Goal: Task Accomplishment & Management: Use online tool/utility

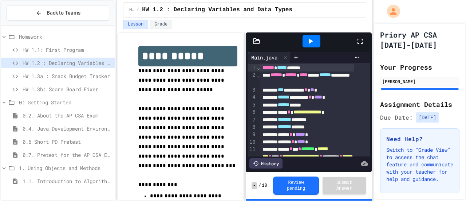
click at [74, 87] on span "HW 1.3b: Score Board Fixer" at bounding box center [68, 89] width 90 height 8
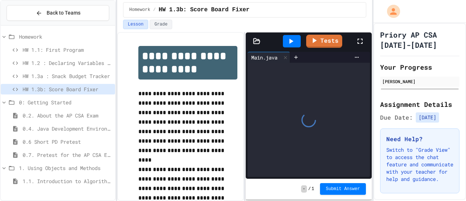
click at [358, 39] on icon at bounding box center [360, 41] width 5 height 5
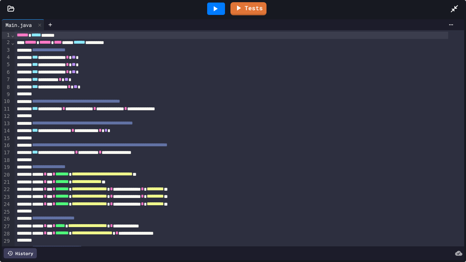
click at [447, 12] on div "Tests" at bounding box center [236, 9] width 428 height 20
click at [451, 12] on icon at bounding box center [454, 8] width 7 height 7
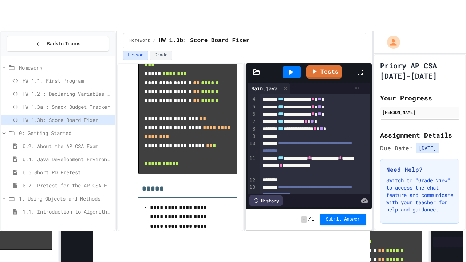
scroll to position [28, 0]
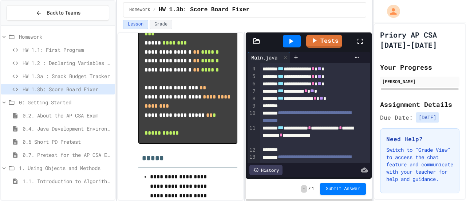
click at [356, 43] on icon at bounding box center [360, 41] width 9 height 9
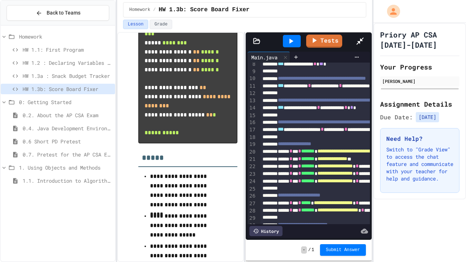
scroll to position [62, 0]
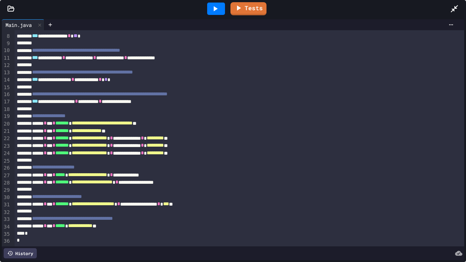
click at [217, 9] on icon at bounding box center [216, 8] width 4 height 5
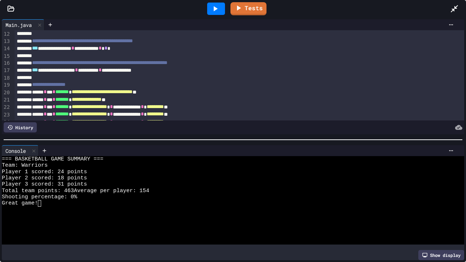
scroll to position [79, 0]
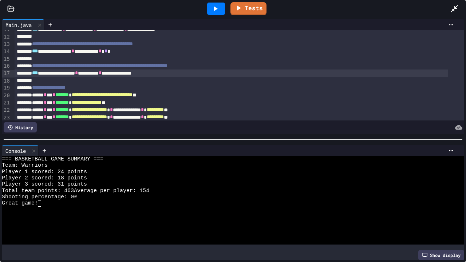
click at [47, 75] on div "**********" at bounding box center [232, 73] width 434 height 7
click at [246, 11] on link "Tests" at bounding box center [248, 8] width 36 height 14
click at [213, 13] on icon at bounding box center [215, 8] width 9 height 9
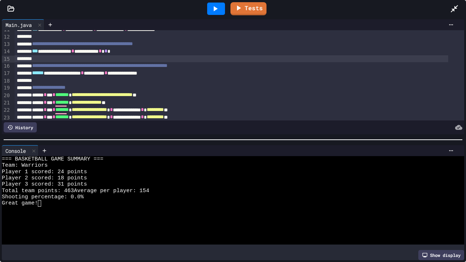
click at [138, 55] on div "To enrich screen reader interactions, please activate Accessibility in Grammarl…" at bounding box center [232, 58] width 434 height 7
click at [102, 50] on span "*" at bounding box center [100, 50] width 3 height 5
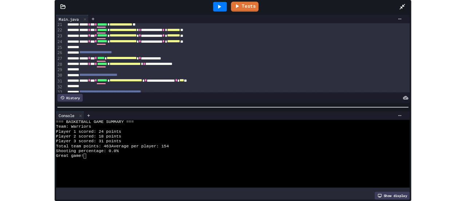
scroll to position [150, 0]
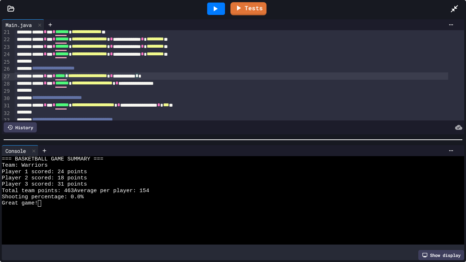
click at [84, 77] on div "**********" at bounding box center [232, 75] width 434 height 7
click at [458, 5] on icon at bounding box center [454, 8] width 9 height 9
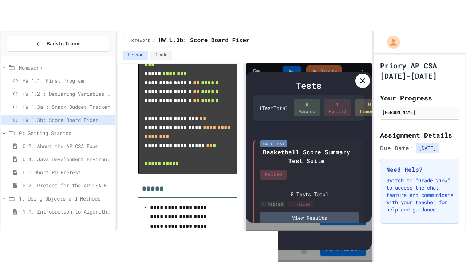
scroll to position [25, 0]
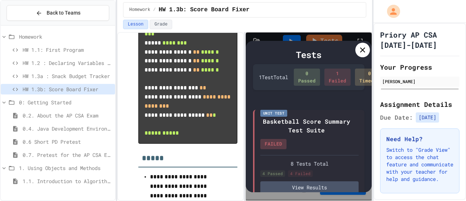
click at [360, 54] on div at bounding box center [362, 50] width 15 height 15
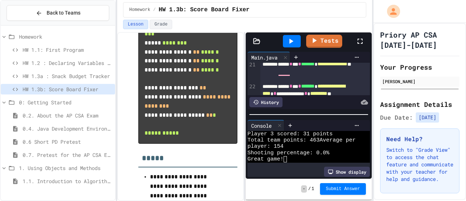
click at [361, 41] on icon at bounding box center [360, 41] width 9 height 9
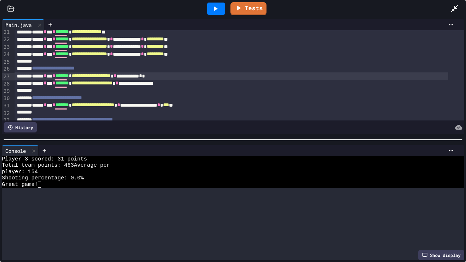
scroll to position [0, 0]
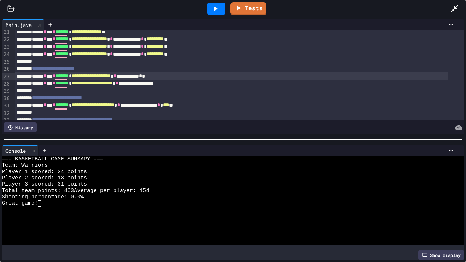
click at [218, 4] on div at bounding box center [216, 9] width 18 height 12
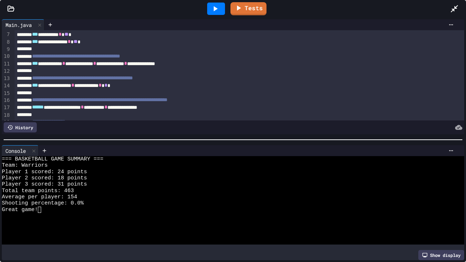
scroll to position [45, 0]
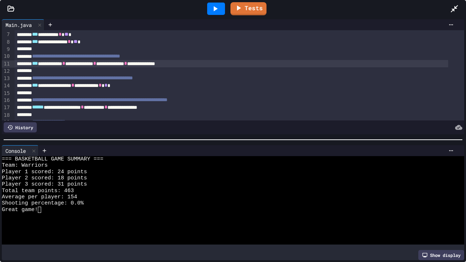
click at [133, 65] on div "**********" at bounding box center [232, 63] width 434 height 7
click at [216, 5] on icon at bounding box center [215, 8] width 9 height 9
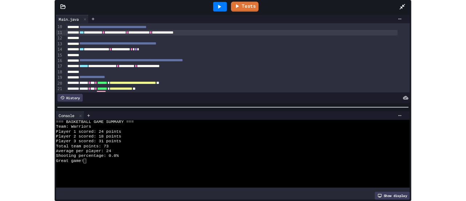
scroll to position [67, 0]
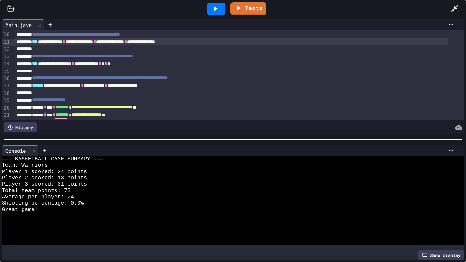
click at [459, 7] on div at bounding box center [458, 9] width 16 height 20
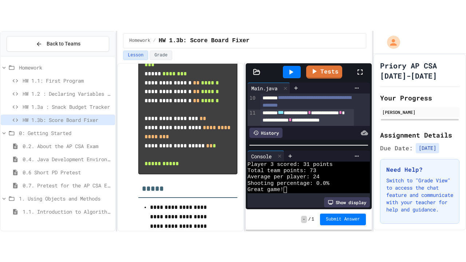
scroll to position [25, 0]
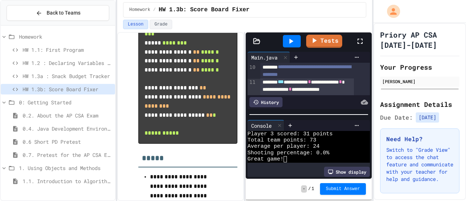
click at [364, 39] on icon at bounding box center [360, 41] width 9 height 9
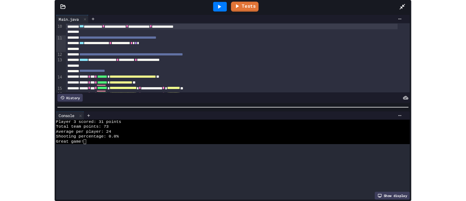
scroll to position [0, 0]
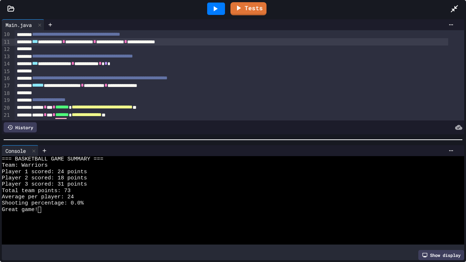
click at [457, 7] on icon at bounding box center [454, 8] width 7 height 7
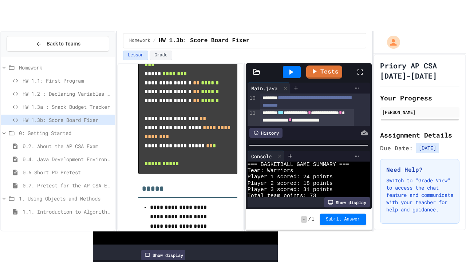
scroll to position [25, 0]
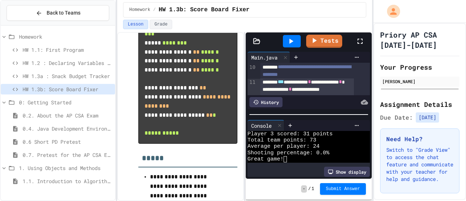
click at [357, 44] on icon at bounding box center [360, 41] width 9 height 9
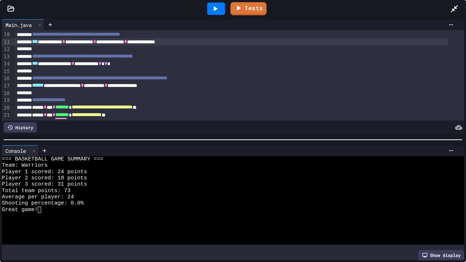
scroll to position [81, 0]
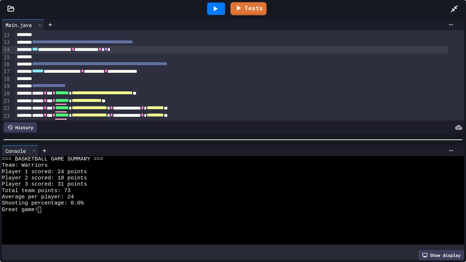
click at [38, 52] on span "***" at bounding box center [35, 49] width 6 height 5
click at [220, 9] on div at bounding box center [216, 9] width 18 height 12
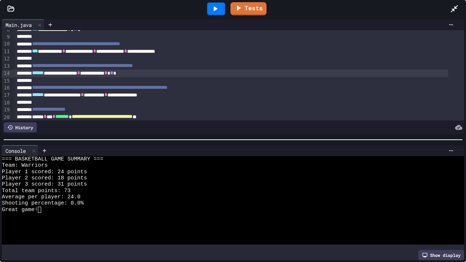
scroll to position [58, 0]
click at [219, 9] on icon at bounding box center [215, 8] width 9 height 9
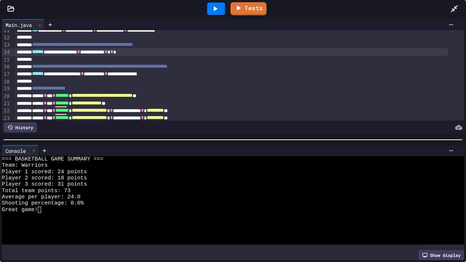
scroll to position [80, 0]
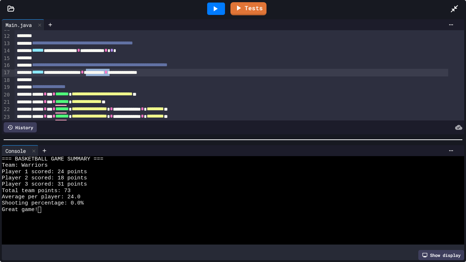
drag, startPoint x: 151, startPoint y: 71, endPoint x: 118, endPoint y: 75, distance: 33.7
click at [118, 75] on div "**********" at bounding box center [232, 72] width 434 height 7
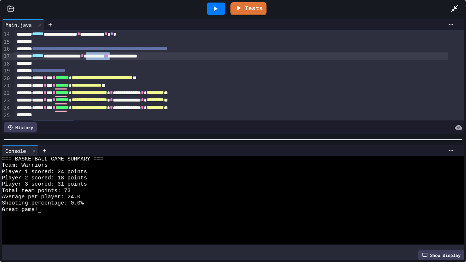
scroll to position [97, 0]
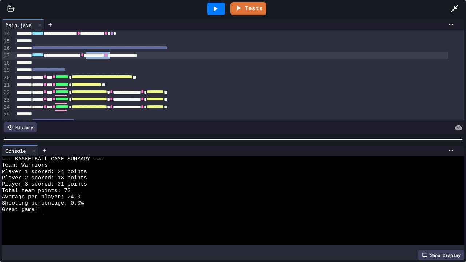
click at [149, 58] on div "**********" at bounding box center [232, 55] width 434 height 7
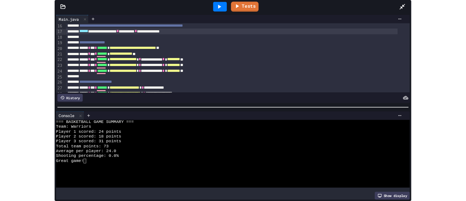
scroll to position [112, 0]
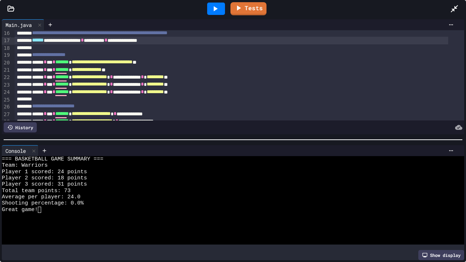
click at [460, 7] on div at bounding box center [458, 9] width 16 height 20
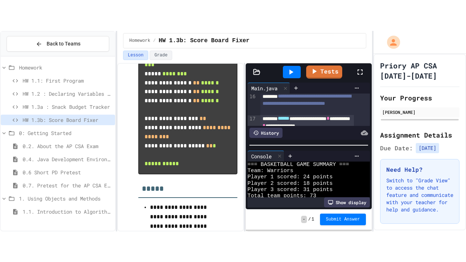
scroll to position [25, 0]
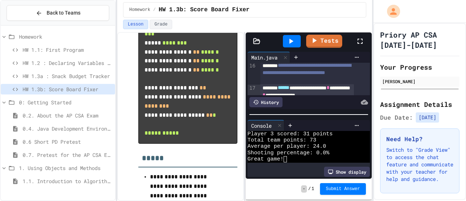
click at [361, 39] on icon at bounding box center [360, 41] width 9 height 9
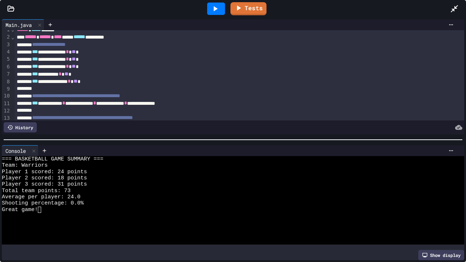
scroll to position [5, 0]
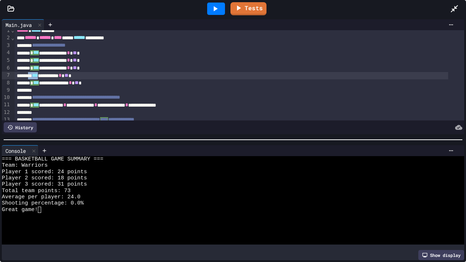
drag, startPoint x: 48, startPoint y: 77, endPoint x: 33, endPoint y: 77, distance: 15.3
click at [33, 77] on div "*** ********* * ** *" at bounding box center [232, 75] width 434 height 7
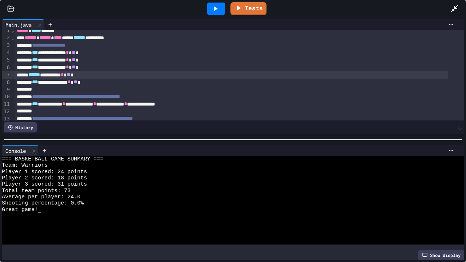
click at [33, 71] on div "****** ********* * ** *" at bounding box center [232, 74] width 434 height 7
click at [216, 8] on icon at bounding box center [216, 8] width 4 height 5
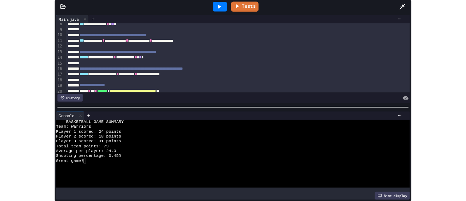
scroll to position [56, 0]
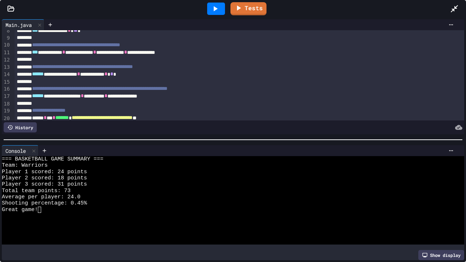
click at [453, 11] on icon at bounding box center [454, 8] width 9 height 9
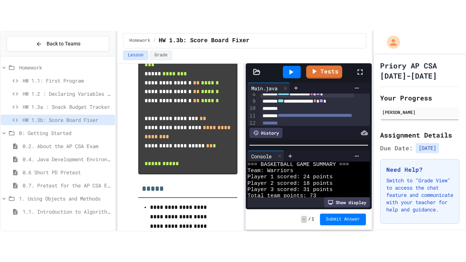
scroll to position [25, 0]
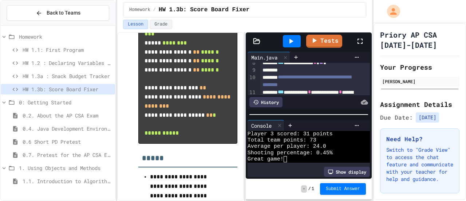
click at [368, 38] on div at bounding box center [364, 41] width 16 height 20
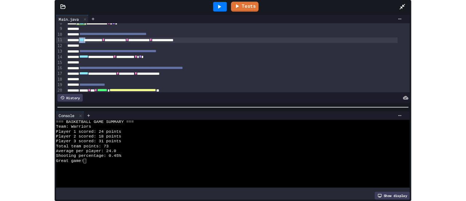
scroll to position [58, 0]
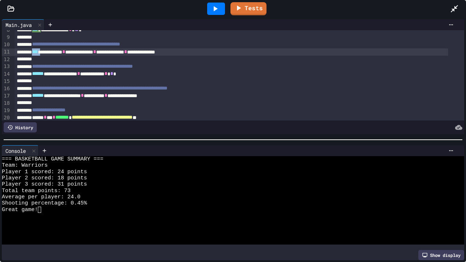
drag, startPoint x: 48, startPoint y: 53, endPoint x: 39, endPoint y: 55, distance: 10.1
click at [39, 55] on div "**********" at bounding box center [232, 51] width 434 height 7
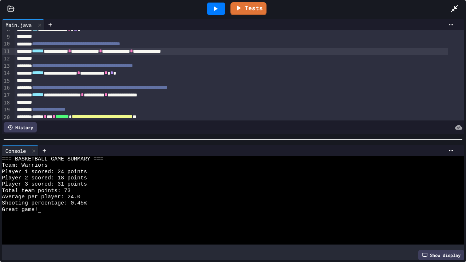
click at [224, 7] on div at bounding box center [216, 9] width 18 height 12
click at [454, 9] on icon at bounding box center [454, 8] width 7 height 7
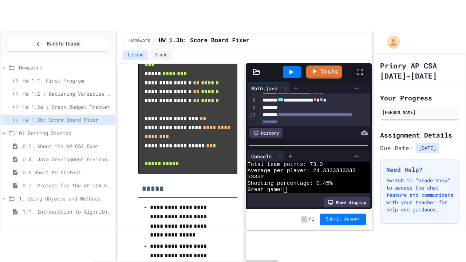
scroll to position [31, 0]
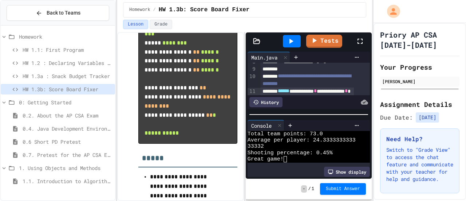
click at [359, 40] on icon at bounding box center [360, 41] width 9 height 9
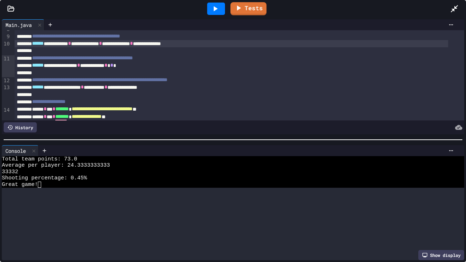
scroll to position [0, 0]
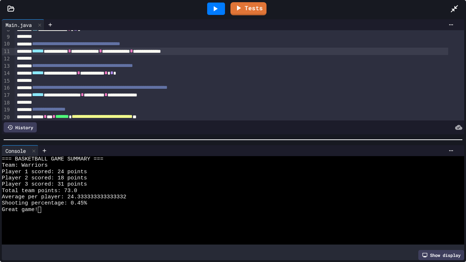
click at [59, 52] on div "**********" at bounding box center [232, 51] width 434 height 7
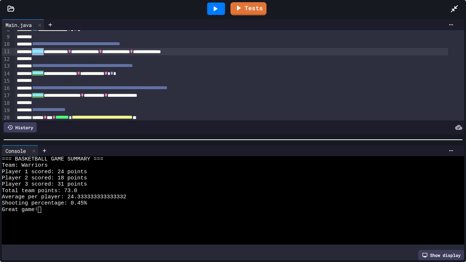
drag, startPoint x: 56, startPoint y: 52, endPoint x: 39, endPoint y: 52, distance: 17.5
click at [39, 52] on div "**********" at bounding box center [232, 51] width 434 height 7
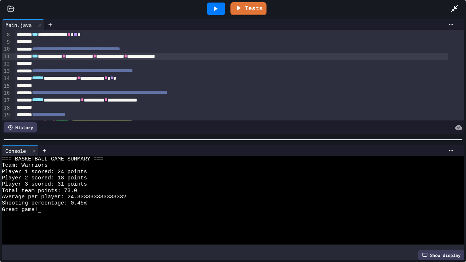
scroll to position [39, 0]
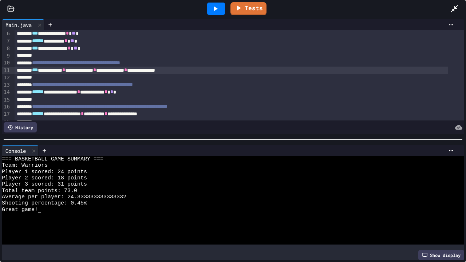
click at [65, 70] on span "*" at bounding box center [63, 69] width 3 height 5
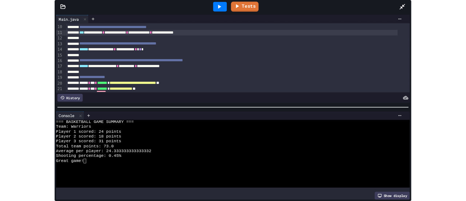
scroll to position [67, 0]
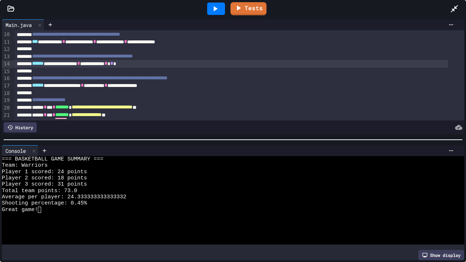
click at [154, 65] on div "**********" at bounding box center [232, 63] width 434 height 7
click at [212, 9] on icon at bounding box center [215, 8] width 9 height 9
click at [453, 7] on icon at bounding box center [454, 8] width 9 height 9
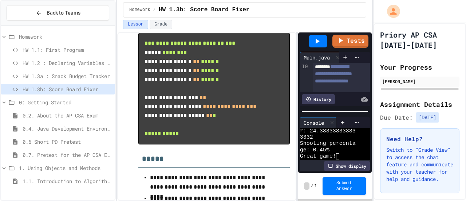
scroll to position [76, 0]
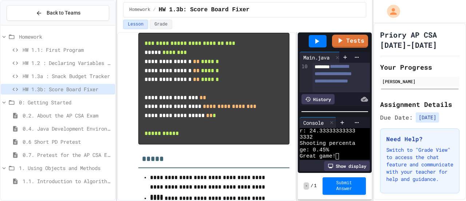
click at [299, 112] on div "**********" at bounding box center [244, 116] width 255 height 169
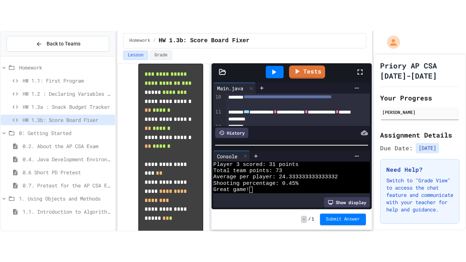
scroll to position [25, 0]
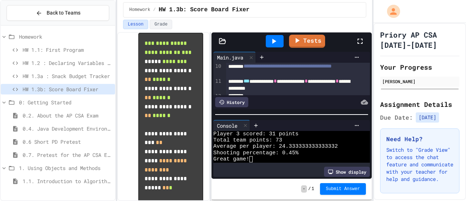
click at [212, 82] on div "**********" at bounding box center [244, 116] width 255 height 169
click at [363, 39] on icon at bounding box center [360, 41] width 9 height 9
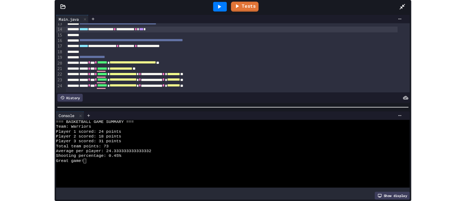
scroll to position [92, 0]
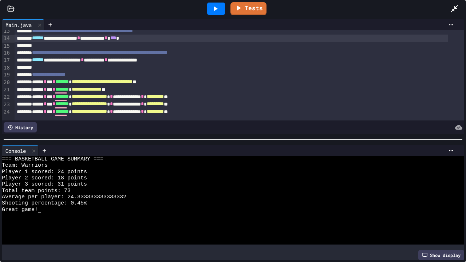
click at [463, 7] on div at bounding box center [458, 9] width 16 height 20
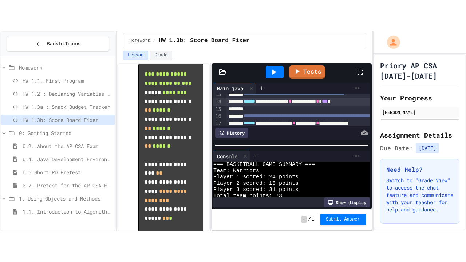
scroll to position [25, 0]
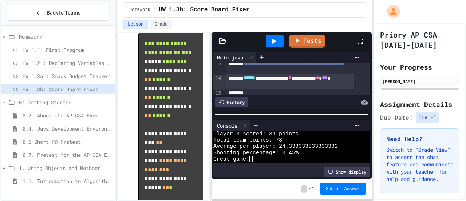
click at [360, 43] on icon at bounding box center [360, 41] width 9 height 9
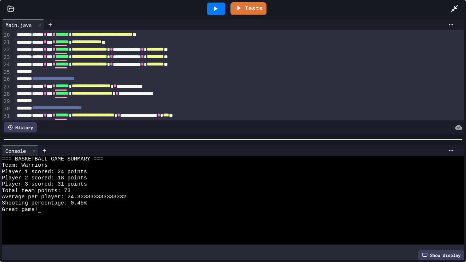
scroll to position [141, 0]
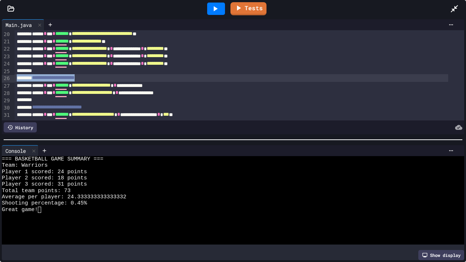
drag, startPoint x: 115, startPoint y: 81, endPoint x: 0, endPoint y: 79, distance: 115.1
click at [0, 79] on div "**********" at bounding box center [233, 76] width 466 height 119
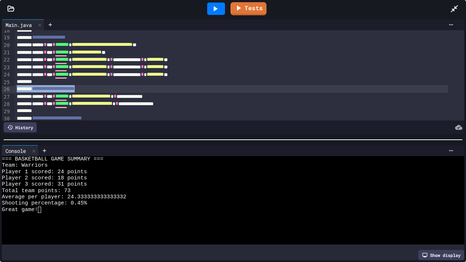
scroll to position [131, 0]
